Goal: Transaction & Acquisition: Purchase product/service

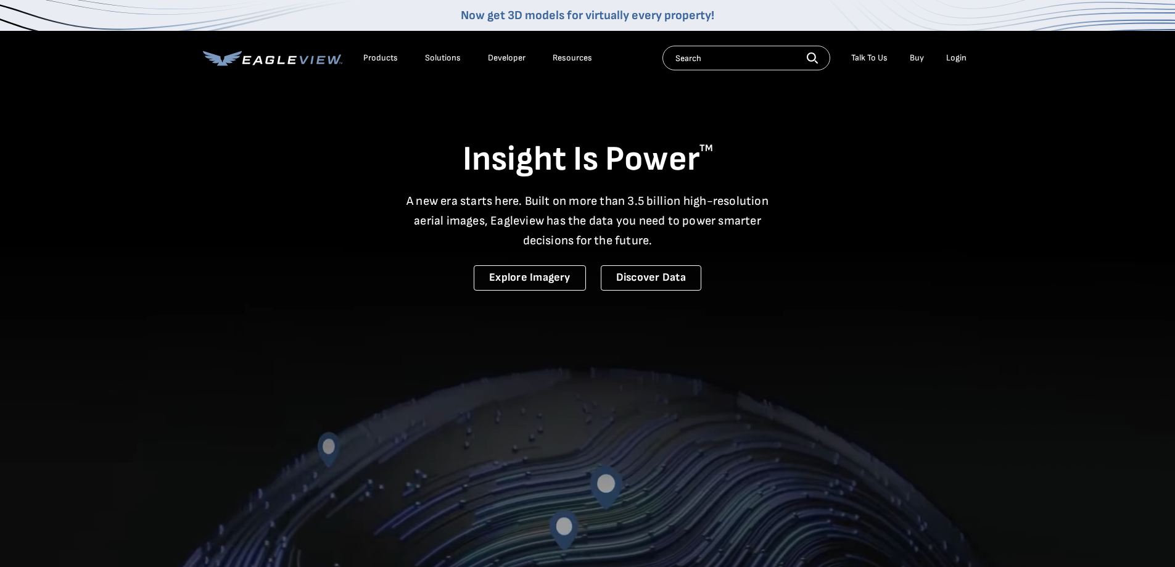
click at [958, 56] on div "Login" at bounding box center [956, 57] width 20 height 11
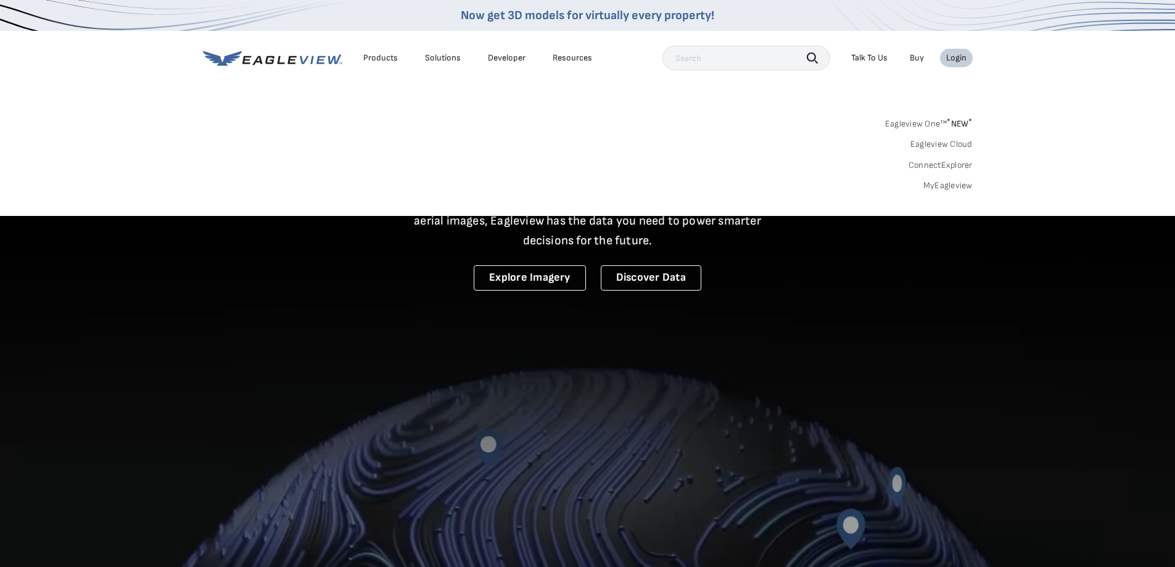
click at [953, 184] on link "MyEagleview" at bounding box center [947, 185] width 49 height 11
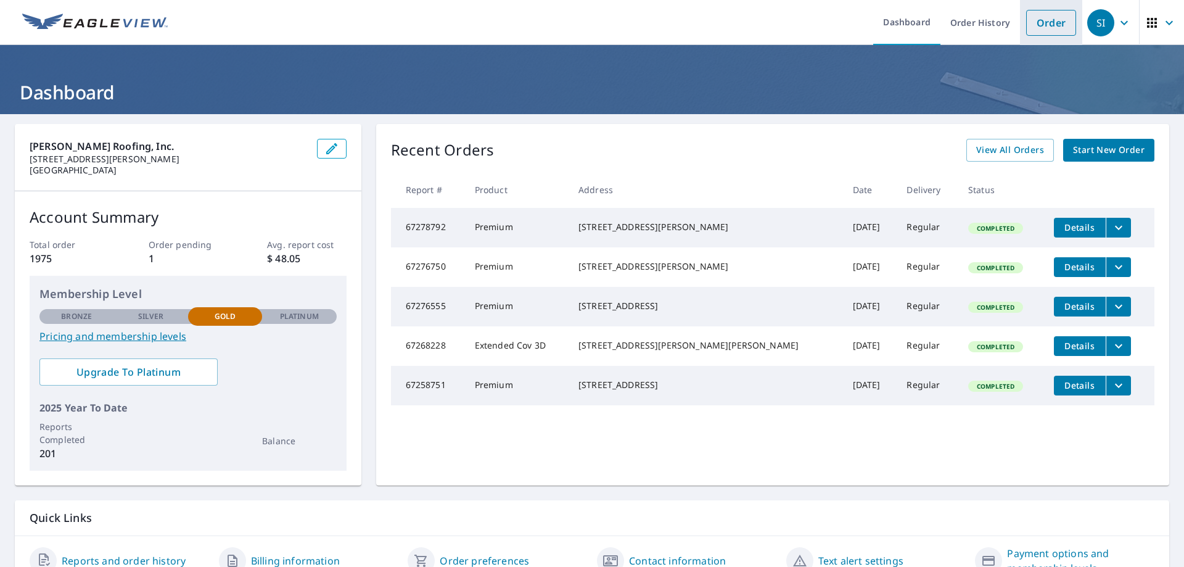
click at [1055, 20] on link "Order" at bounding box center [1051, 23] width 50 height 26
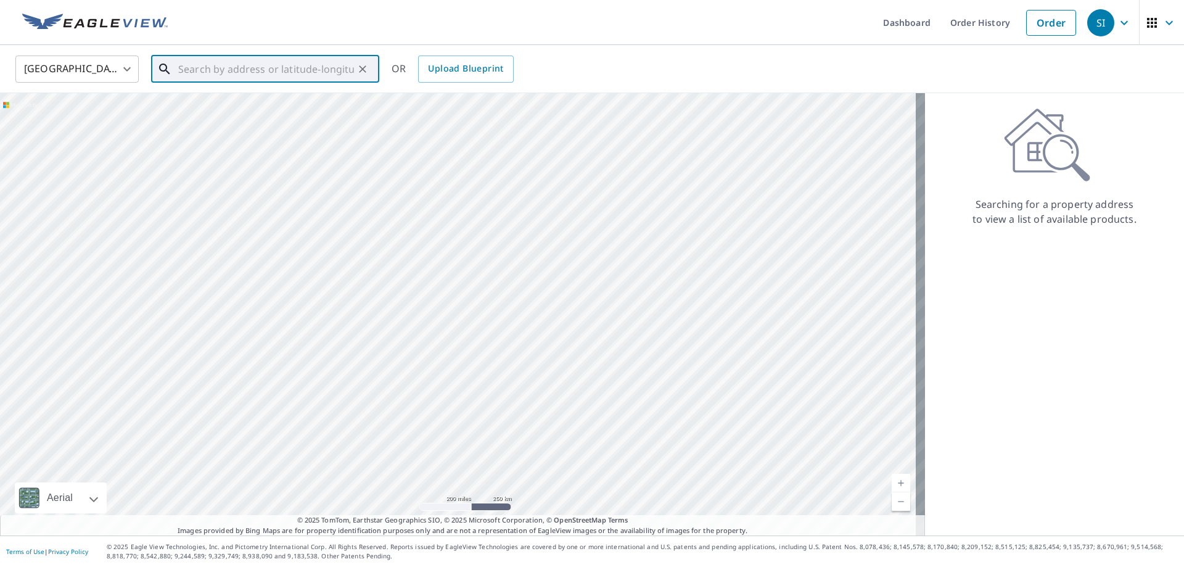
click at [289, 70] on input "text" at bounding box center [266, 69] width 176 height 35
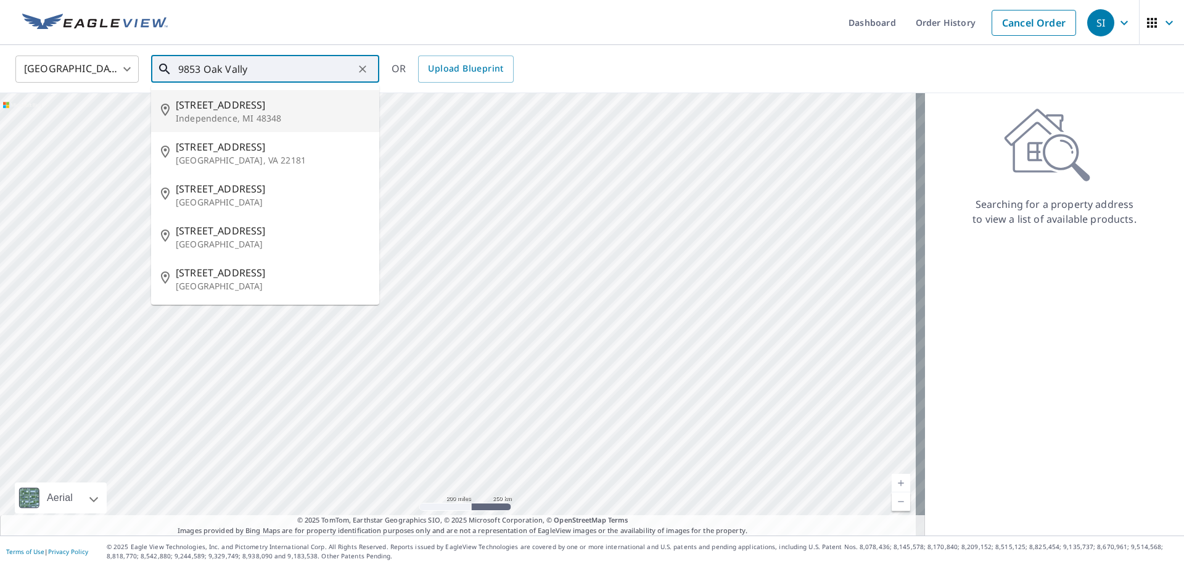
click at [250, 107] on span "9853 Oak Valley Dr" at bounding box center [273, 104] width 194 height 15
type input "9853 Oak Valley Dr Independence, MI 48348"
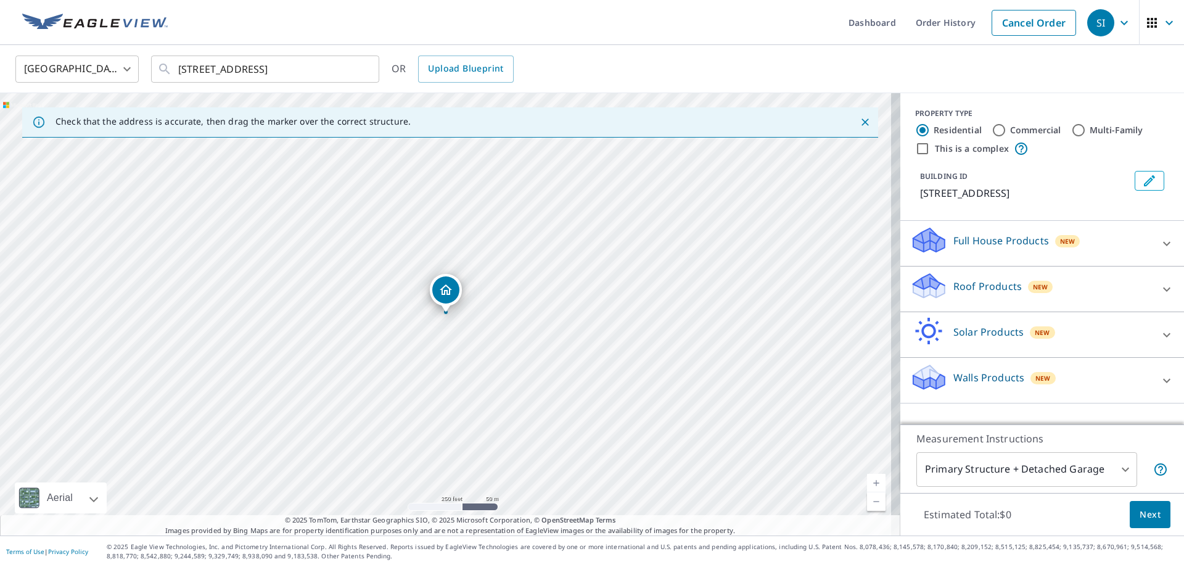
click at [867, 481] on link "Current Level 17, Zoom In" at bounding box center [876, 483] width 19 height 19
click at [867, 481] on link "Current Level 18, Zoom In" at bounding box center [876, 483] width 19 height 19
click at [867, 481] on link "Current Level 19, Zoom In" at bounding box center [876, 483] width 19 height 19
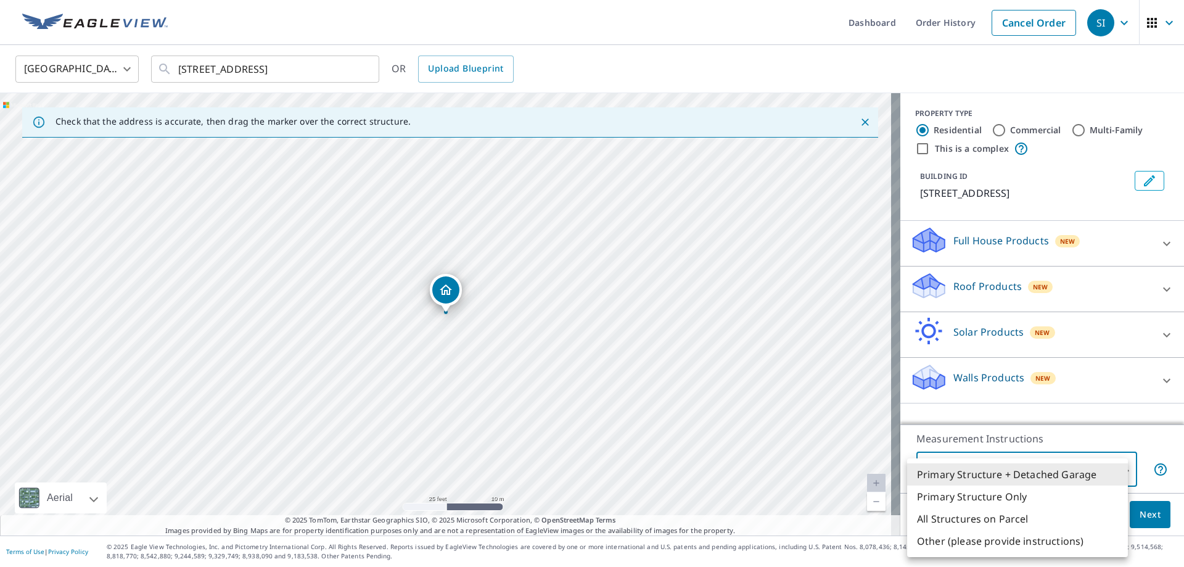
click at [1033, 474] on body "SI SI Dashboard Order History Cancel Order SI United States US ​ 9853 Oak Valle…" at bounding box center [592, 283] width 1184 height 567
click at [959, 499] on li "Primary Structure Only" at bounding box center [1017, 496] width 221 height 22
type input "2"
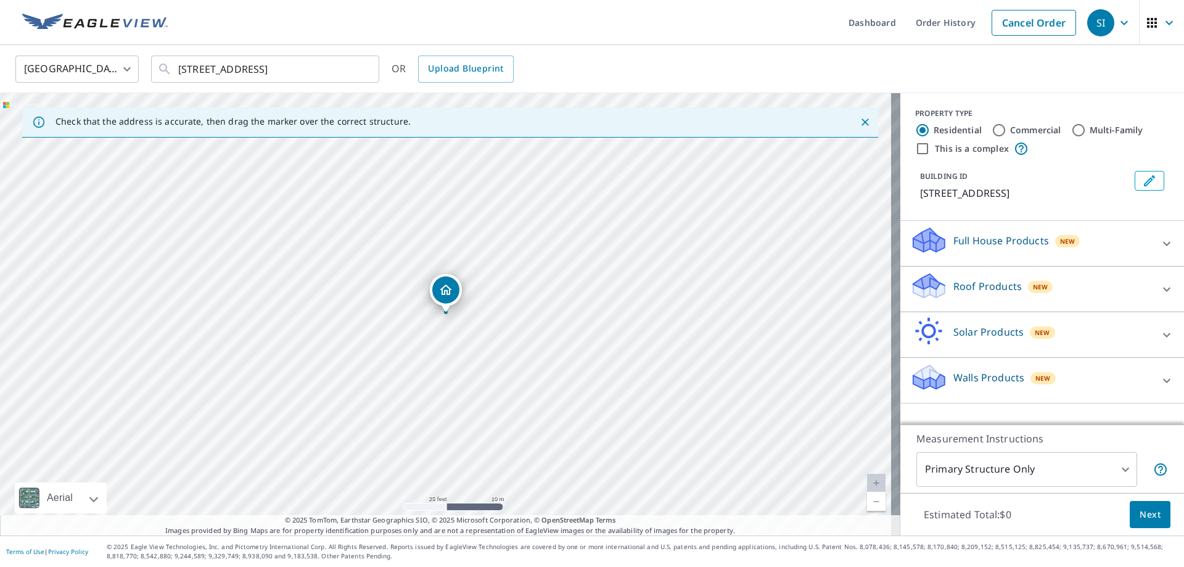
click at [935, 300] on icon at bounding box center [928, 285] width 37 height 29
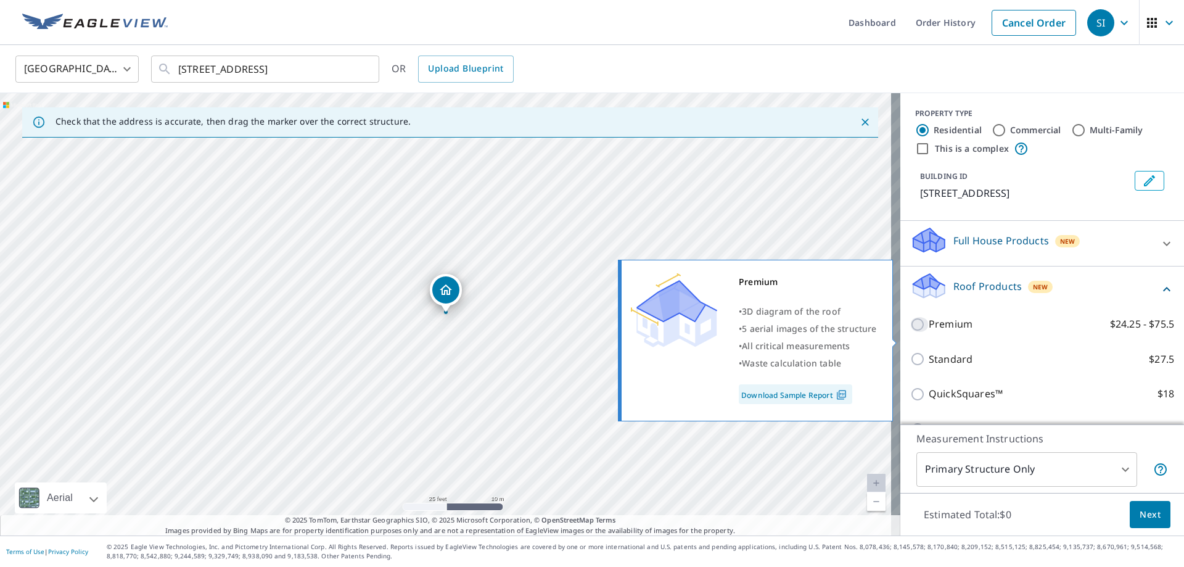
drag, startPoint x: 908, startPoint y: 339, endPoint x: 925, endPoint y: 357, distance: 25.3
click at [910, 332] on input "Premium $24.25 - $75.5" at bounding box center [919, 324] width 19 height 15
checkbox input "true"
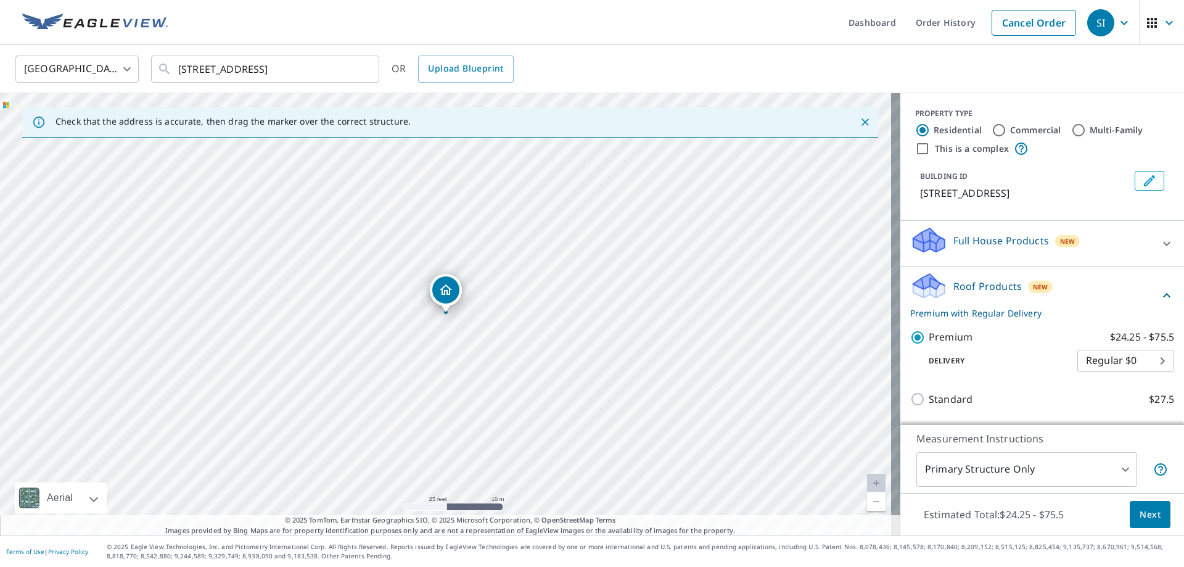
click at [1140, 509] on span "Next" at bounding box center [1150, 514] width 21 height 15
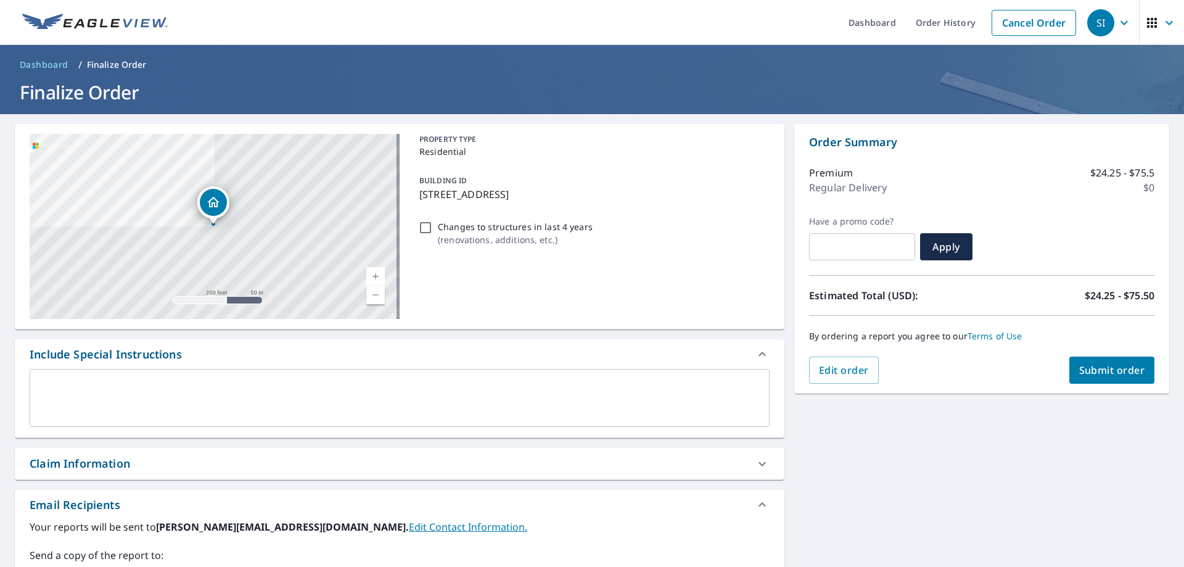
click at [1091, 376] on span "Submit order" at bounding box center [1112, 370] width 66 height 14
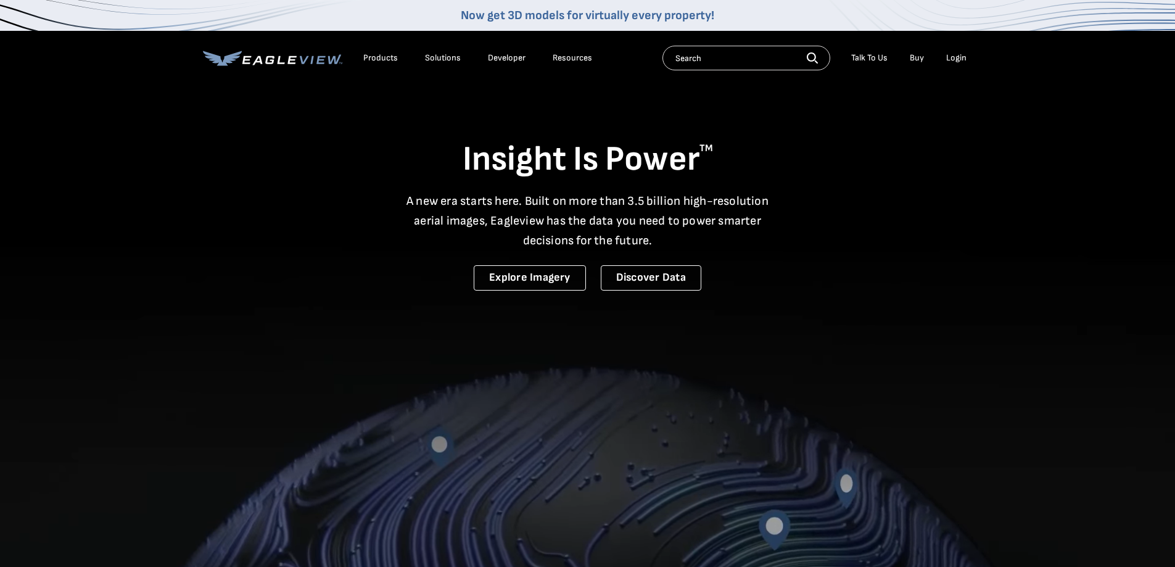
click at [958, 60] on div "Login" at bounding box center [956, 57] width 20 height 11
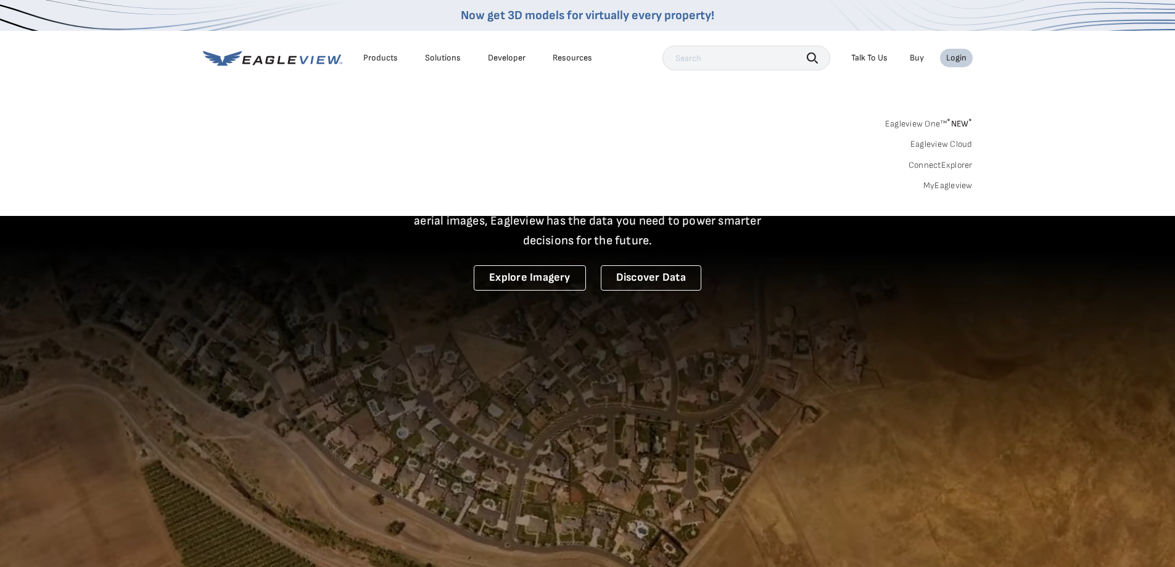
click at [935, 184] on link "MyEagleview" at bounding box center [947, 185] width 49 height 11
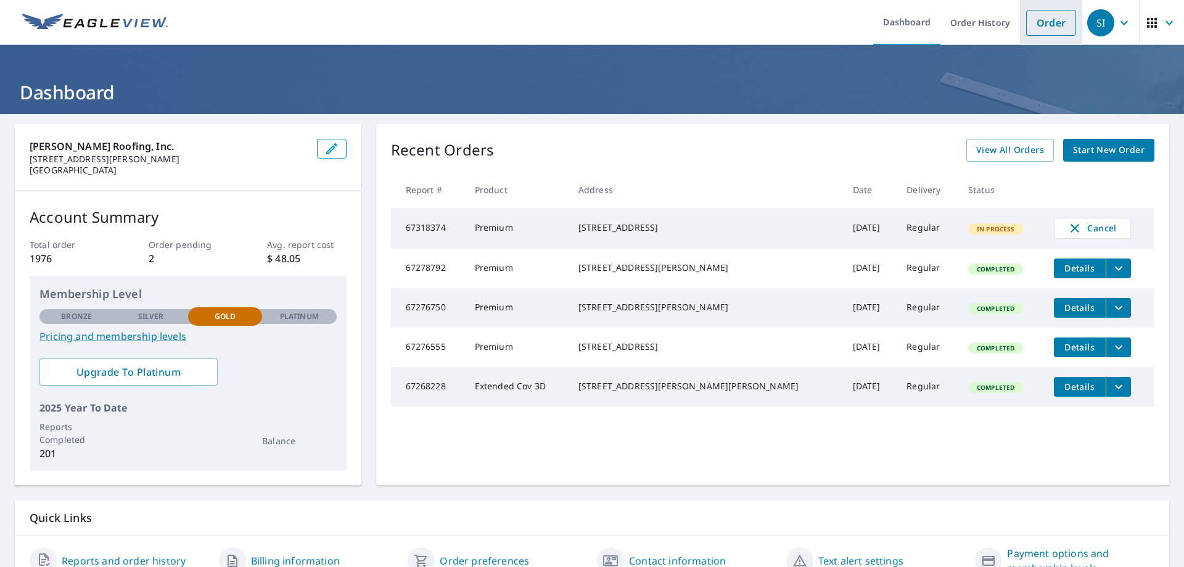
click at [1050, 17] on link "Order" at bounding box center [1051, 23] width 50 height 26
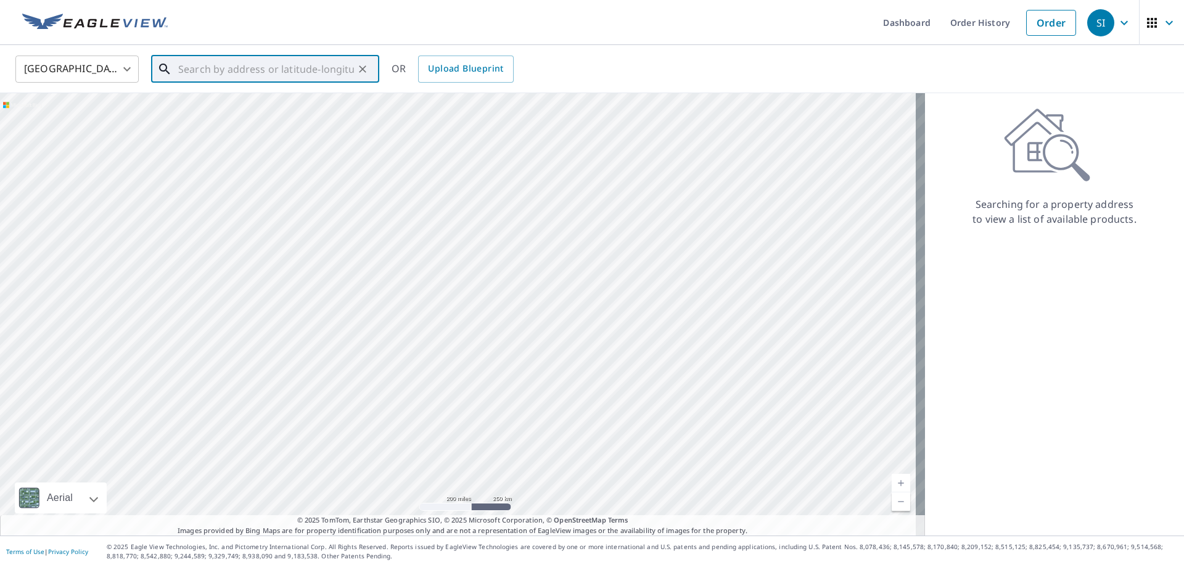
click at [186, 66] on input "text" at bounding box center [266, 69] width 176 height 35
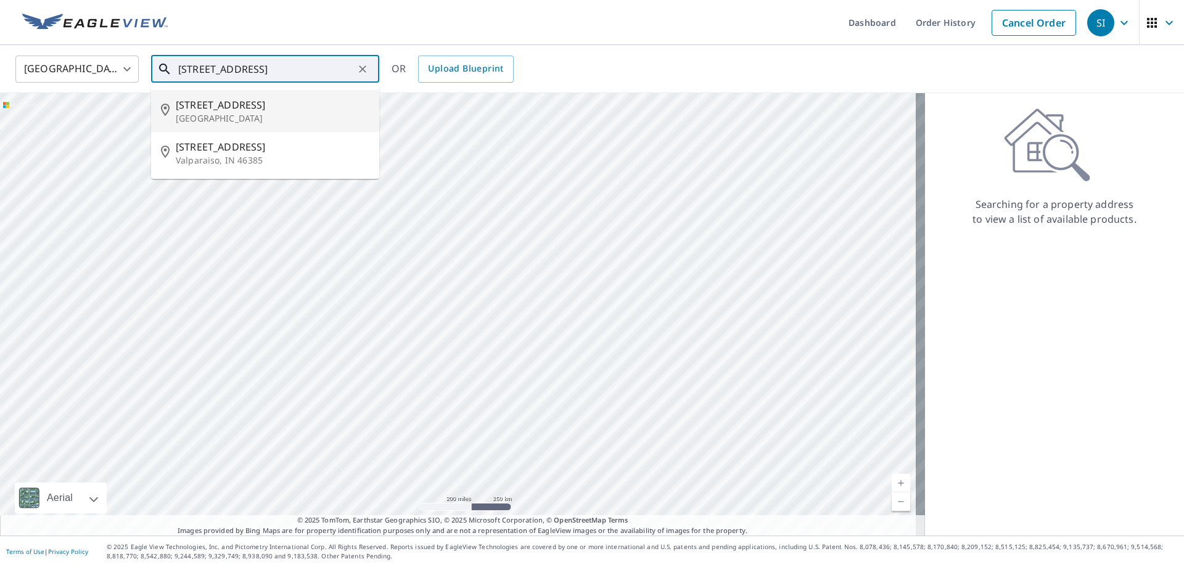
click at [194, 118] on p "Birmingham, MI 48009" at bounding box center [273, 118] width 194 height 12
type input "555 Lake Park Dr Birmingham, MI 48009"
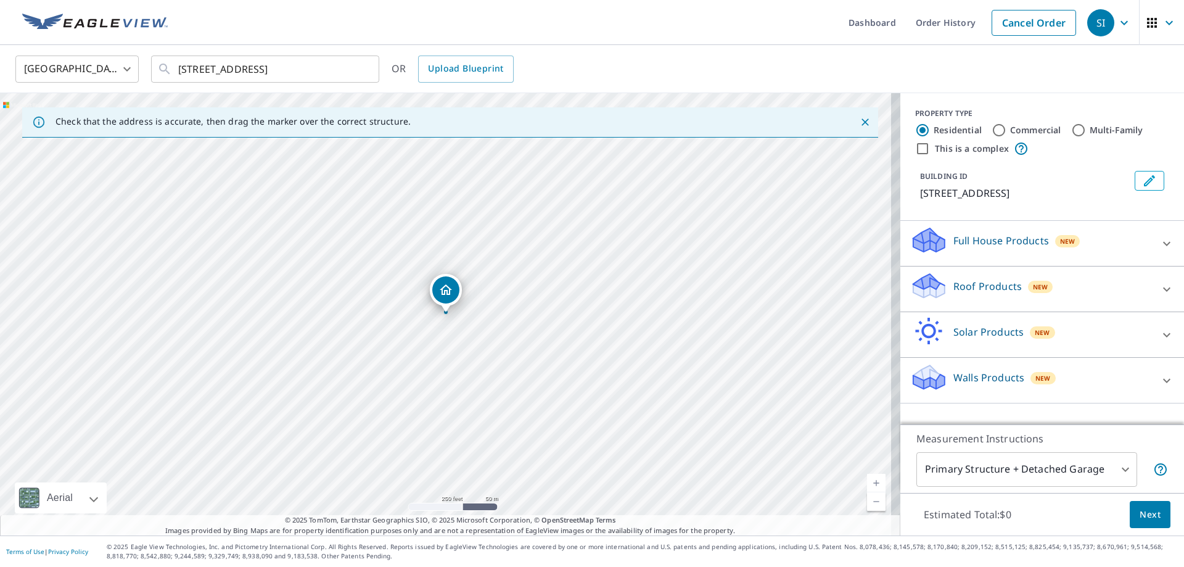
click at [954, 289] on p "Roof Products" at bounding box center [988, 286] width 68 height 15
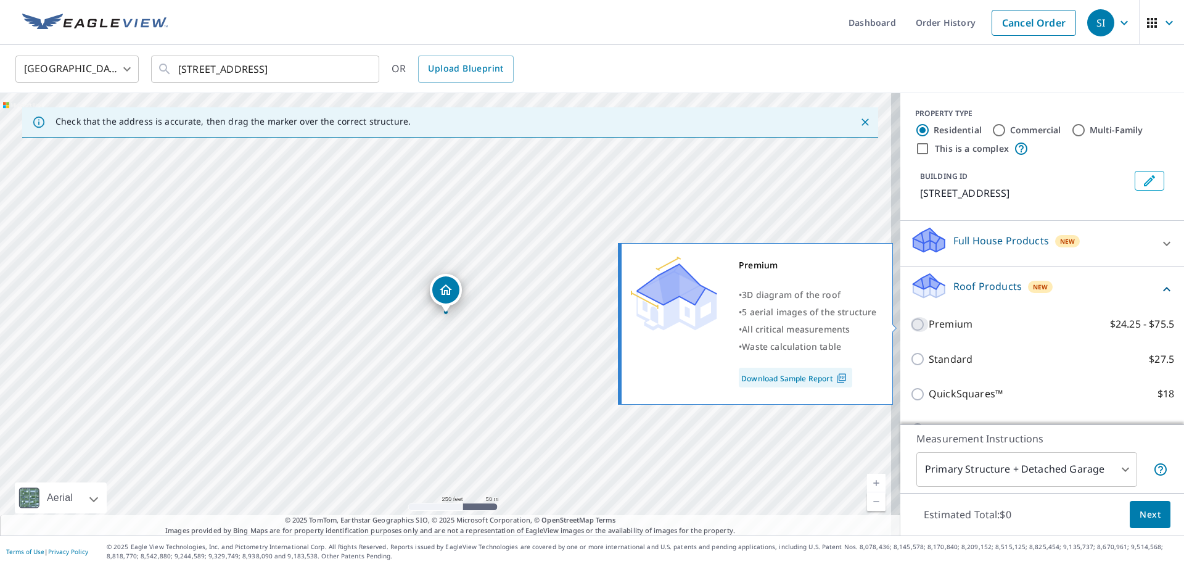
click at [910, 321] on input "Premium $24.25 - $75.5" at bounding box center [919, 324] width 19 height 15
checkbox input "true"
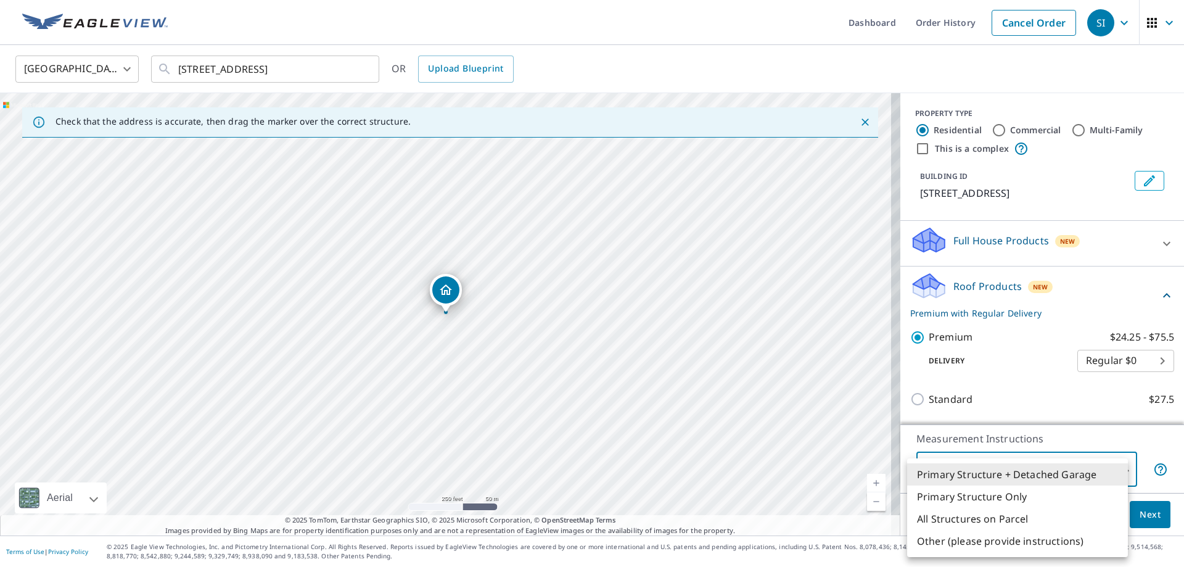
click at [956, 470] on body "SI SI Dashboard Order History Cancel Order SI United States US ​ 555 Lake Park …" at bounding box center [592, 283] width 1184 height 567
click at [939, 498] on li "Primary Structure Only" at bounding box center [1017, 496] width 221 height 22
type input "2"
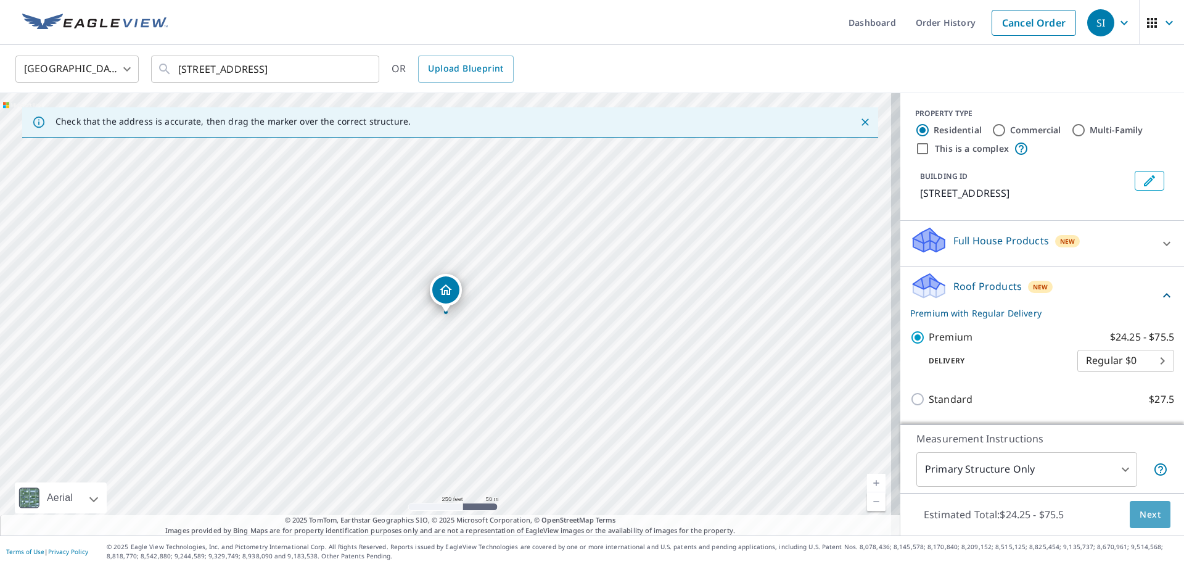
click at [1140, 521] on span "Next" at bounding box center [1150, 514] width 21 height 15
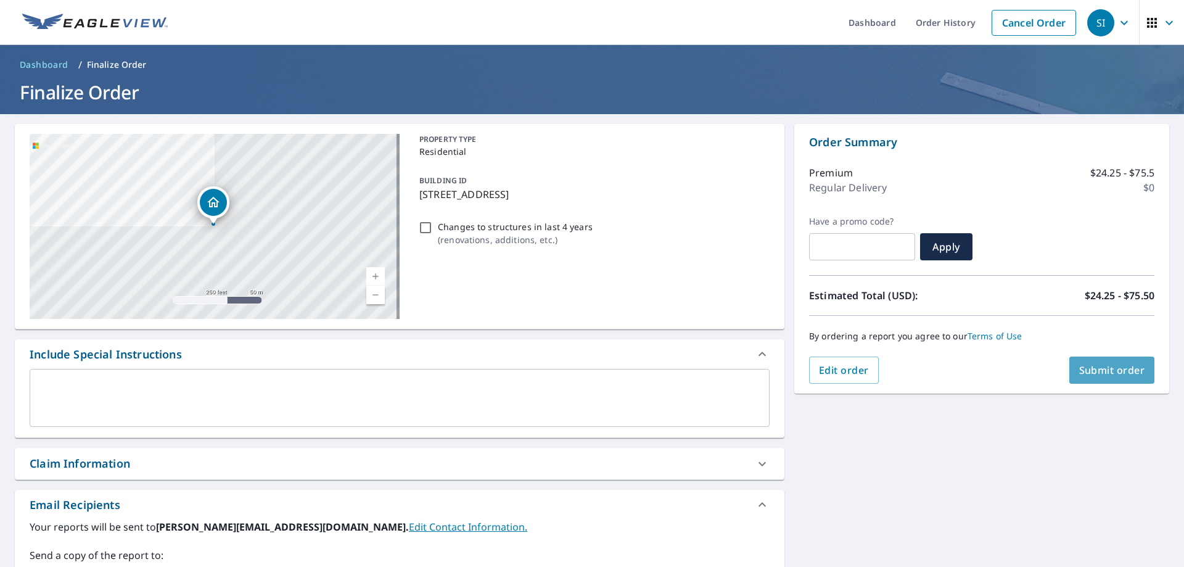
click at [1121, 369] on span "Submit order" at bounding box center [1112, 370] width 66 height 14
